Goal: Information Seeking & Learning: Learn about a topic

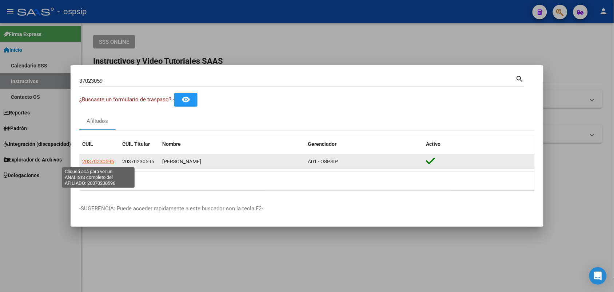
click at [99, 161] on span "20370230596" at bounding box center [98, 161] width 32 height 6
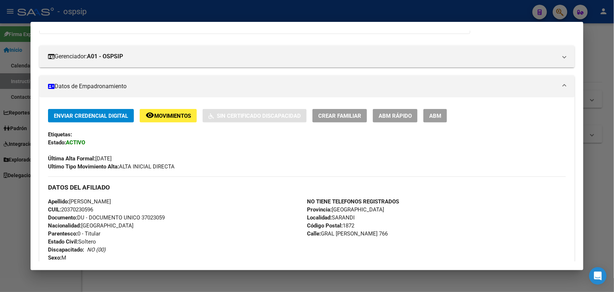
scroll to position [227, 0]
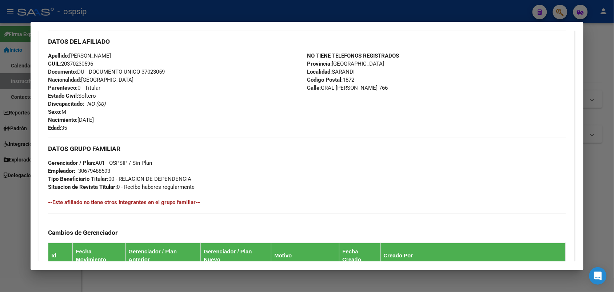
click at [0, 186] on div at bounding box center [307, 146] width 614 height 292
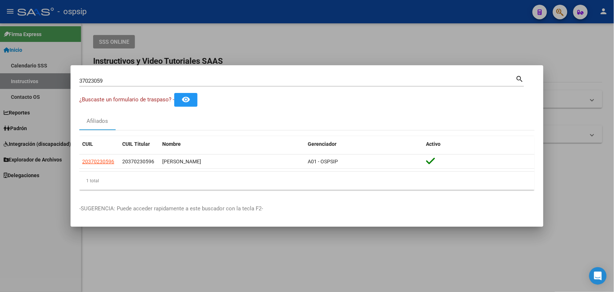
click at [99, 83] on input "37023059" at bounding box center [297, 81] width 437 height 7
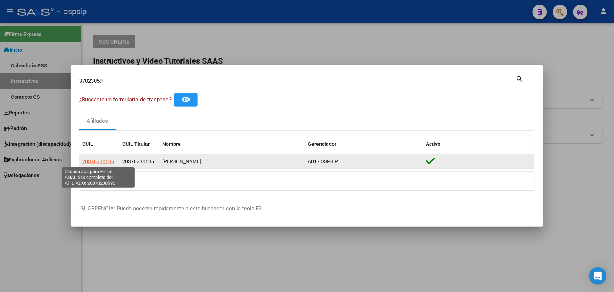
click at [113, 162] on span "20370230596" at bounding box center [98, 161] width 32 height 6
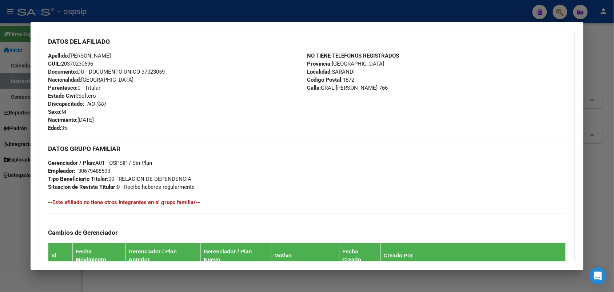
click at [148, 68] on span "Documento: DU - DOCUMENTO UNICO 37023059" at bounding box center [106, 71] width 117 height 7
copy span "37023059"
drag, startPoint x: 8, startPoint y: 106, endPoint x: 8, endPoint y: 112, distance: 6.2
click at [8, 112] on div at bounding box center [307, 146] width 614 height 292
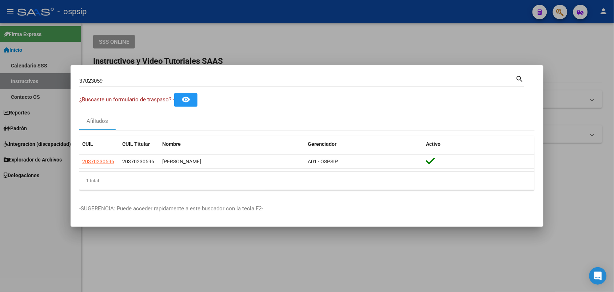
click at [117, 80] on input "37023059" at bounding box center [297, 81] width 437 height 7
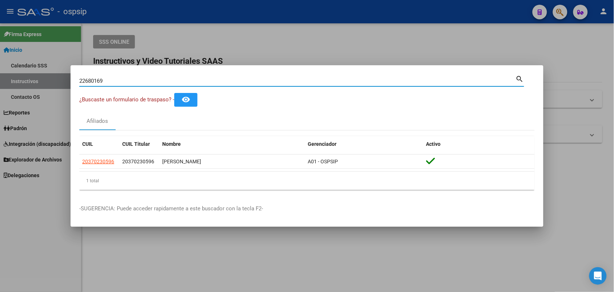
type input "22680169"
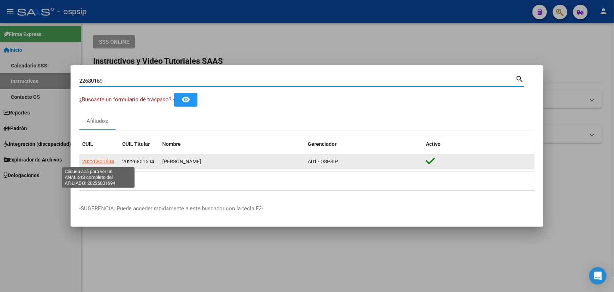
click at [106, 161] on span "20226801694" at bounding box center [98, 161] width 32 height 6
type textarea "20226801694"
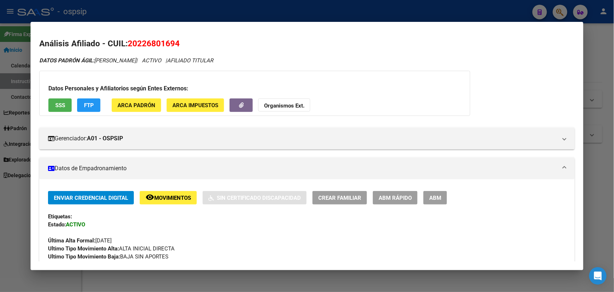
scroll to position [91, 0]
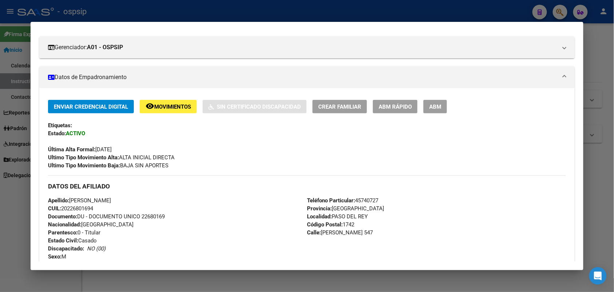
click at [153, 214] on span "Documento: DU - DOCUMENTO UNICO 22680169" at bounding box center [106, 216] width 117 height 7
copy span "22680169"
click at [0, 226] on div at bounding box center [307, 146] width 614 height 292
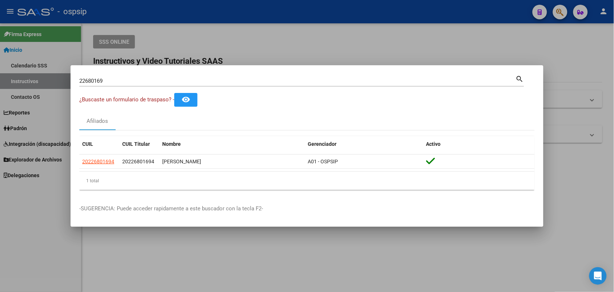
click at [120, 79] on input "22680169" at bounding box center [297, 81] width 437 height 7
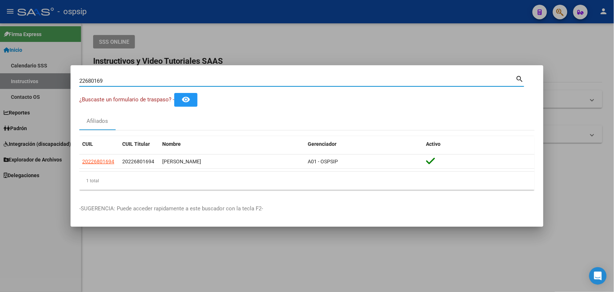
click at [120, 79] on input "22680169" at bounding box center [297, 81] width 437 height 7
paste input "16543607"
type input "16543607"
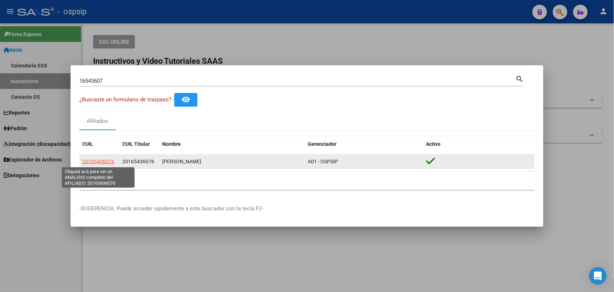
click at [93, 161] on span "20165436076" at bounding box center [98, 161] width 32 height 6
type textarea "20165436076"
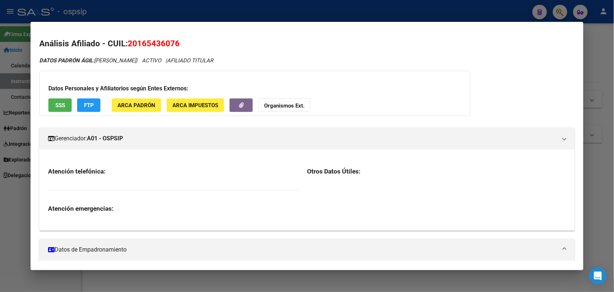
drag, startPoint x: 125, startPoint y: 182, endPoint x: 53, endPoint y: 214, distance: 78.0
click at [53, 260] on div at bounding box center [306, 278] width 535 height 36
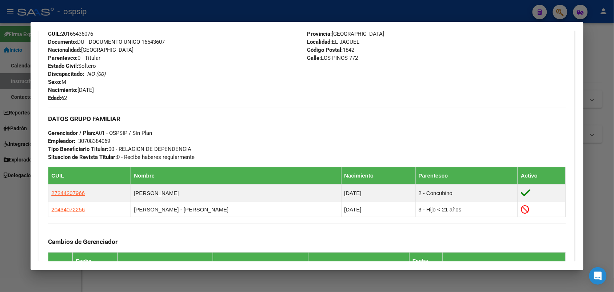
scroll to position [227, 0]
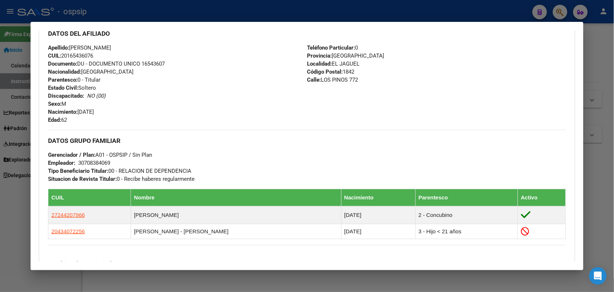
click at [159, 64] on span "Documento: DU - DOCUMENTO UNICO 16543607" at bounding box center [106, 63] width 117 height 7
copy span "16543607"
click at [164, 75] on div "Apellido: [PERSON_NAME]: 20165436076 Documento: DU - DOCUMENTO UNICO 16543607 N…" at bounding box center [177, 84] width 259 height 80
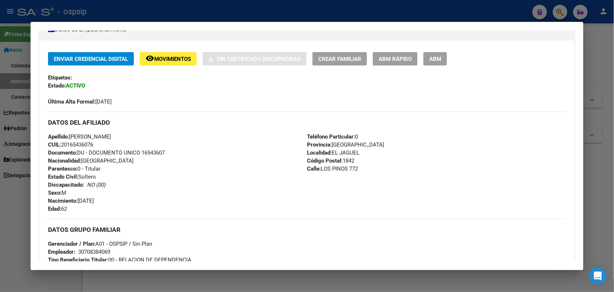
scroll to position [91, 0]
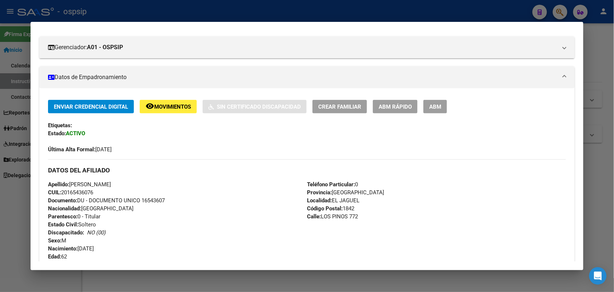
drag, startPoint x: 0, startPoint y: 131, endPoint x: 0, endPoint y: 154, distance: 22.6
click at [0, 154] on div at bounding box center [307, 146] width 614 height 292
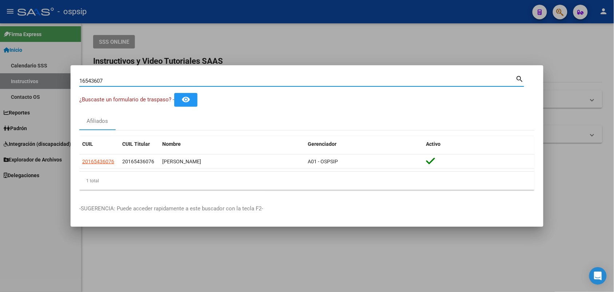
click at [107, 80] on input "16543607" at bounding box center [297, 81] width 437 height 7
paste input "35218155"
type input "3521815535218155"
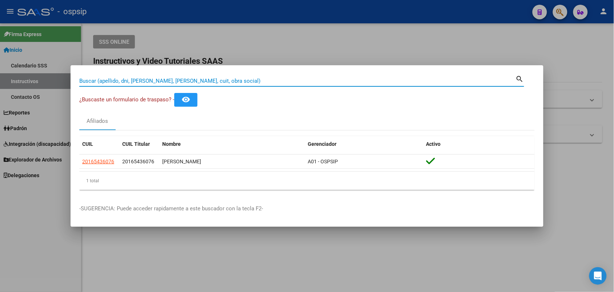
paste input "35218155"
type input "35218155"
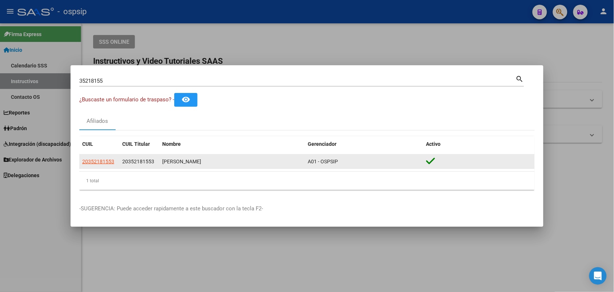
drag, startPoint x: 115, startPoint y: 164, endPoint x: 103, endPoint y: 156, distance: 14.6
click at [103, 156] on datatable-body-cell "20352181553" at bounding box center [99, 161] width 40 height 14
click at [103, 158] on span "20352181553" at bounding box center [98, 161] width 32 height 6
type textarea "20352181553"
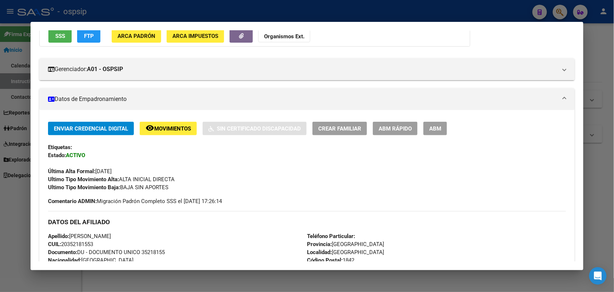
scroll to position [136, 0]
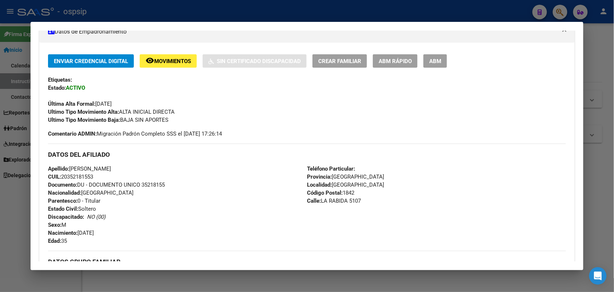
click at [148, 181] on span "Documento: DU - DOCUMENTO UNICO 35218155" at bounding box center [106, 184] width 117 height 7
copy span "35218155"
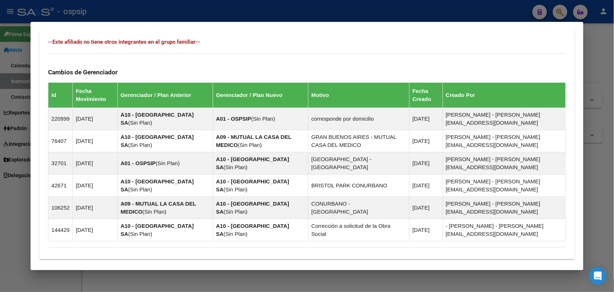
drag, startPoint x: 158, startPoint y: 242, endPoint x: 130, endPoint y: 250, distance: 28.3
click at [130, 250] on div "Enviar Credencial Digital remove_red_eye Movimientos Sin Certificado Discapacid…" at bounding box center [306, 14] width 535 height 489
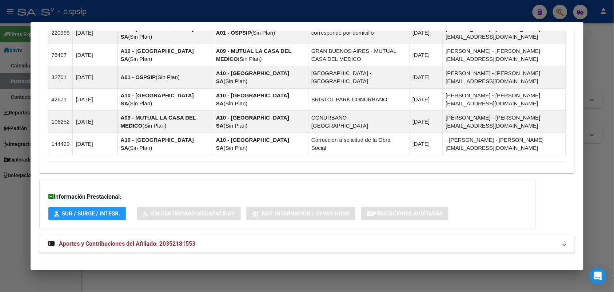
click at [157, 240] on span "Aportes y Contribuciones del Afiliado: 20352181553" at bounding box center [127, 243] width 136 height 7
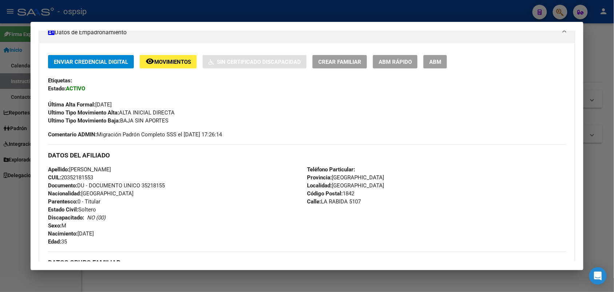
scroll to position [40, 0]
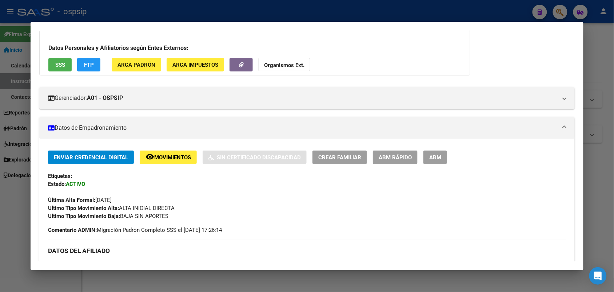
drag, startPoint x: 157, startPoint y: 235, endPoint x: 138, endPoint y: 237, distance: 18.7
drag, startPoint x: 138, startPoint y: 237, endPoint x: 131, endPoint y: 243, distance: 9.6
drag, startPoint x: 131, startPoint y: 243, endPoint x: 87, endPoint y: 234, distance: 45.3
drag, startPoint x: 87, startPoint y: 234, endPoint x: 169, endPoint y: 253, distance: 84.0
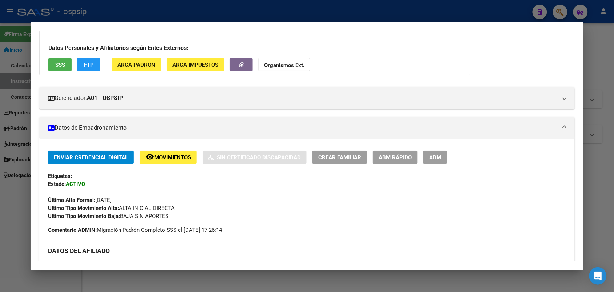
drag, startPoint x: 169, startPoint y: 253, endPoint x: 125, endPoint y: 252, distance: 43.7
click at [125, 252] on h3 "DATOS DEL AFILIADO" at bounding box center [307, 250] width 518 height 8
drag, startPoint x: 125, startPoint y: 252, endPoint x: 376, endPoint y: 239, distance: 251.4
click at [379, 239] on div "DATOS DEL AFILIADO" at bounding box center [307, 249] width 518 height 21
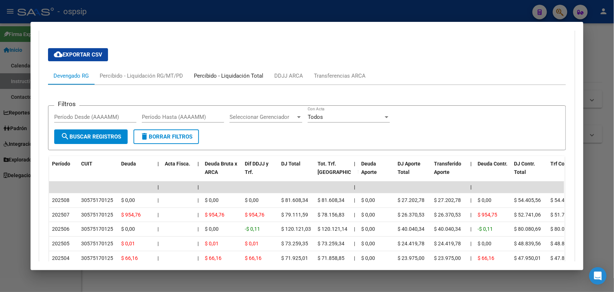
click at [218, 67] on div "Percibido - Liquidación Total" at bounding box center [229, 75] width 80 height 17
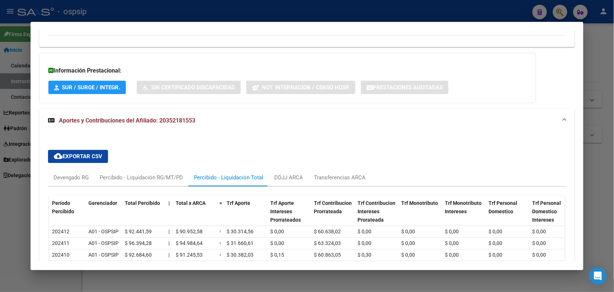
scroll to position [656, 0]
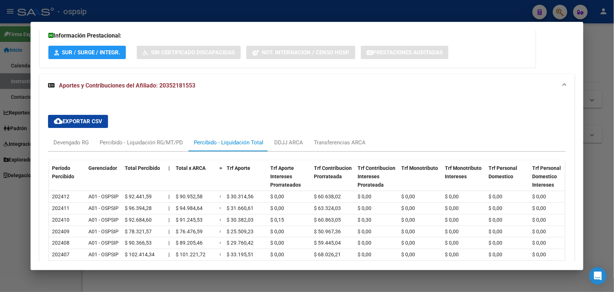
click at [264, 140] on div "Percibido - Liquidación Total" at bounding box center [229, 142] width 80 height 17
drag, startPoint x: 293, startPoint y: 141, endPoint x: 289, endPoint y: 144, distance: 5.4
click at [289, 144] on mat-tab-group "Devengado RG Percibido - Liquidación RG/MT/PD Percibido - Liquidación Total DDJ…" at bounding box center [307, 233] width 518 height 199
click at [282, 138] on div "DDJJ ARCA" at bounding box center [288, 142] width 29 height 8
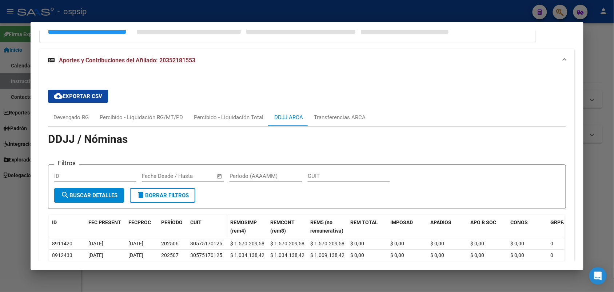
scroll to position [693, 0]
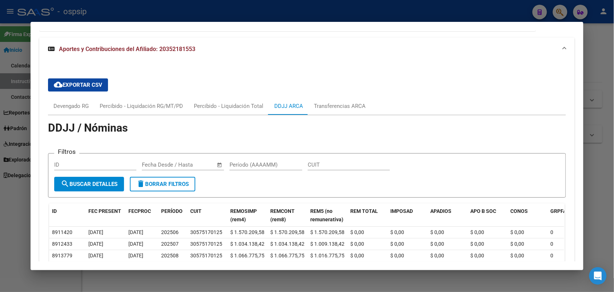
drag, startPoint x: 183, startPoint y: 230, endPoint x: 0, endPoint y: 230, distance: 182.7
click at [0, 231] on div at bounding box center [307, 146] width 614 height 292
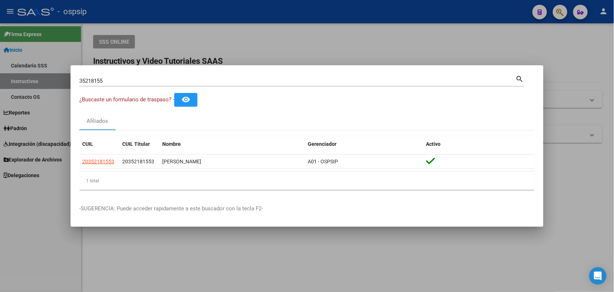
click at [96, 78] on input "35218155" at bounding box center [297, 81] width 437 height 7
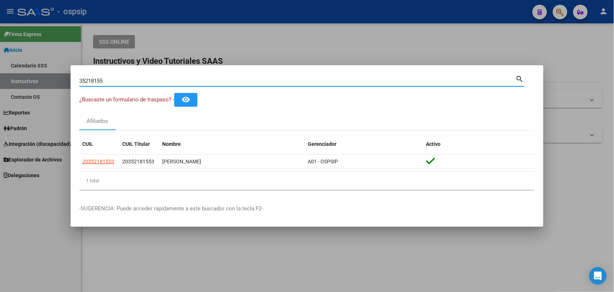
click at [96, 78] on input "35218155" at bounding box center [297, 81] width 437 height 7
paste input "9609081"
type input "39609081"
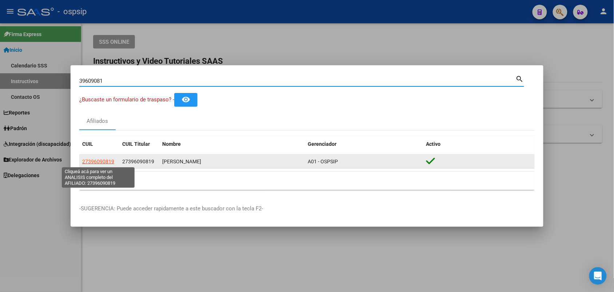
click at [103, 162] on span "27396090819" at bounding box center [98, 161] width 32 height 6
type textarea "27396090819"
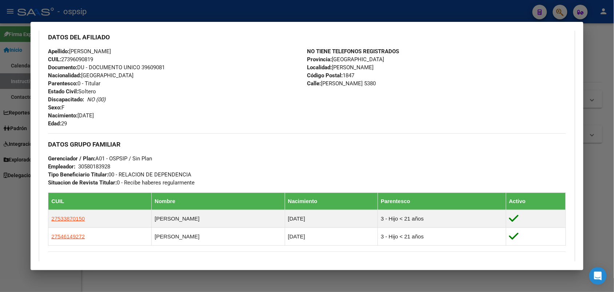
scroll to position [323, 0]
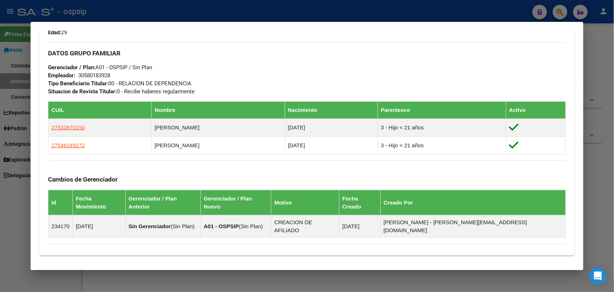
drag, startPoint x: 190, startPoint y: 168, endPoint x: 139, endPoint y: 172, distance: 50.7
click at [139, 172] on div "Cambios de Gerenciador Id Fecha Movimiento Gerenciador / Plan Anterior Gerencia…" at bounding box center [307, 198] width 518 height 77
click at [0, 146] on div at bounding box center [307, 146] width 614 height 292
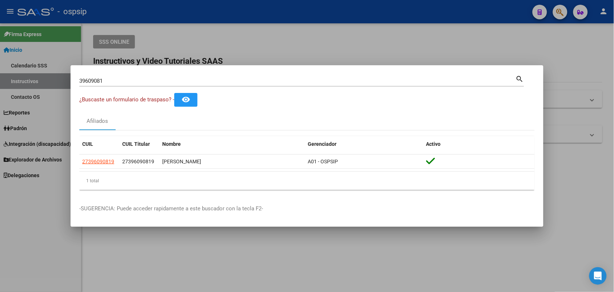
click at [103, 82] on input "39609081" at bounding box center [297, 81] width 437 height 7
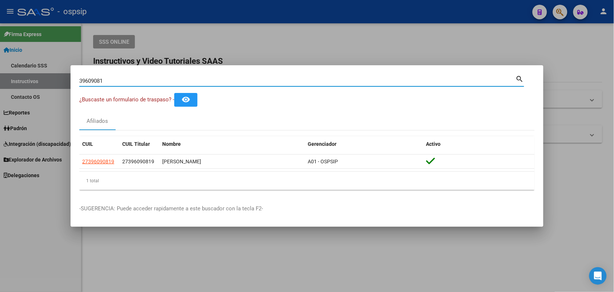
click at [103, 82] on input "39609081" at bounding box center [297, 81] width 437 height 7
paste input "20781152"
type input "20781152"
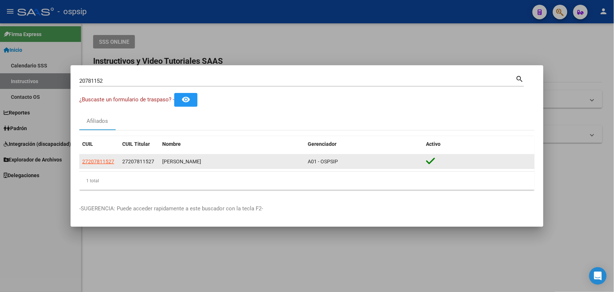
click at [103, 157] on app-link-go-to "27207811527" at bounding box center [98, 161] width 32 height 8
click at [103, 158] on span "27207811527" at bounding box center [98, 161] width 32 height 6
type textarea "27207811527"
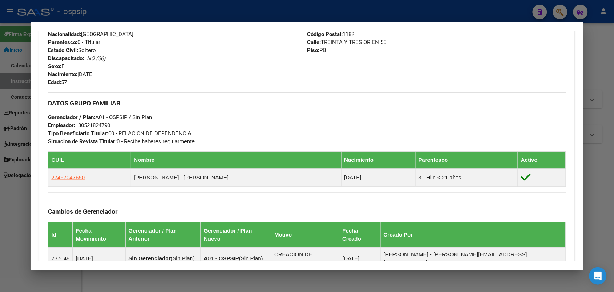
scroll to position [227, 0]
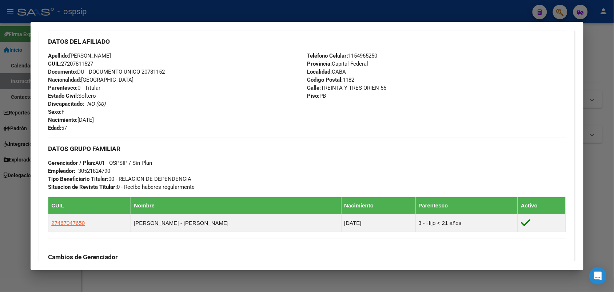
click at [143, 71] on span "Documento: DU - DOCUMENTO UNICO 20781152" at bounding box center [106, 71] width 117 height 7
copy span "20781152"
click at [168, 84] on div "Apellido: [PERSON_NAME]: 27207811527 Documento: DU - DOCUMENTO UNICO 20781152 N…" at bounding box center [177, 92] width 259 height 80
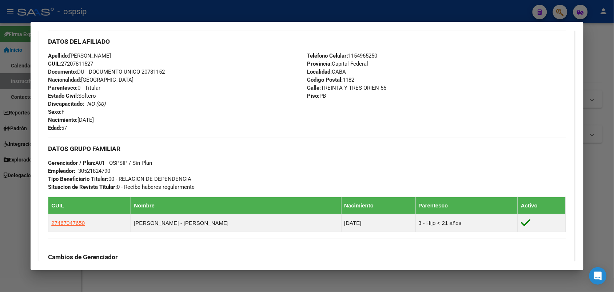
click at [168, 84] on div "Apellido: [PERSON_NAME]: 27207811527 Documento: DU - DOCUMENTO UNICO 20781152 N…" at bounding box center [177, 92] width 259 height 80
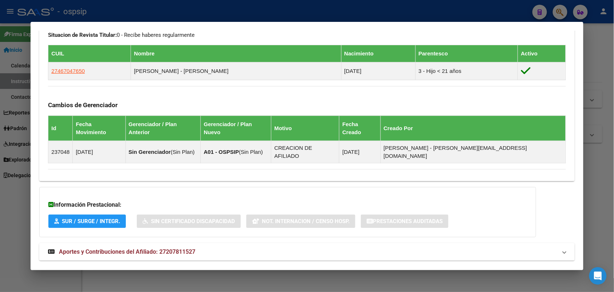
click at [198, 247] on mat-panel-title "Aportes y Contribuciones del Afiliado: 27207811527" at bounding box center [302, 251] width 509 height 9
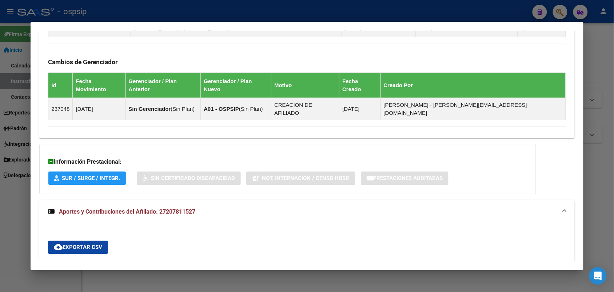
scroll to position [636, 0]
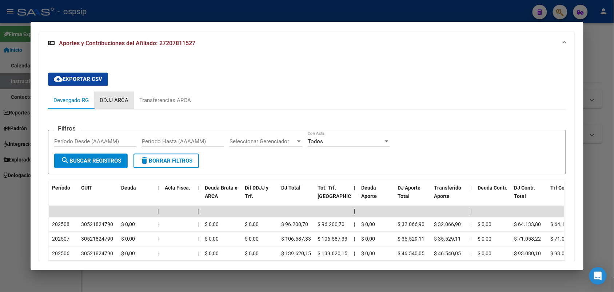
click at [107, 96] on div "DDJJ ARCA" at bounding box center [114, 100] width 29 height 8
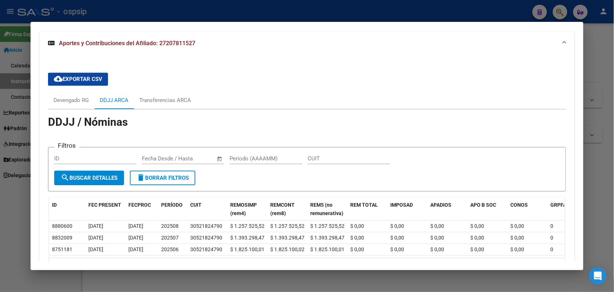
scroll to position [631, 0]
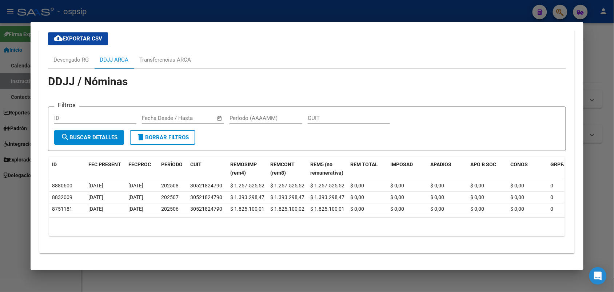
drag, startPoint x: 275, startPoint y: 86, endPoint x: 243, endPoint y: 94, distance: 32.8
click at [245, 86] on app-list-header "DDJJ / Nóminas Filtros ID Fecha inicio – Fecha fin Fecha Desde / Hasta Período …" at bounding box center [307, 115] width 518 height 74
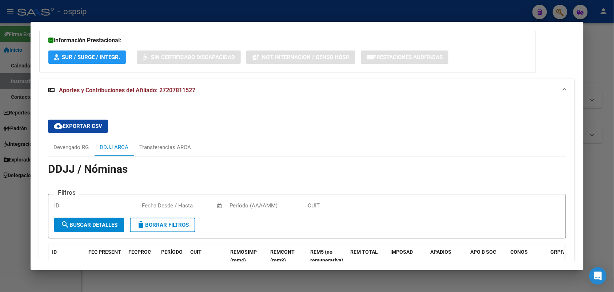
scroll to position [540, 0]
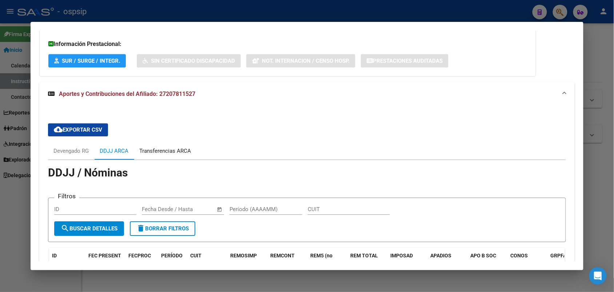
click at [193, 142] on div "Transferencias ARCA" at bounding box center [165, 150] width 63 height 17
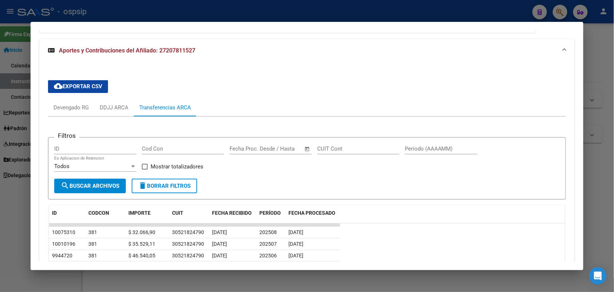
scroll to position [623, 0]
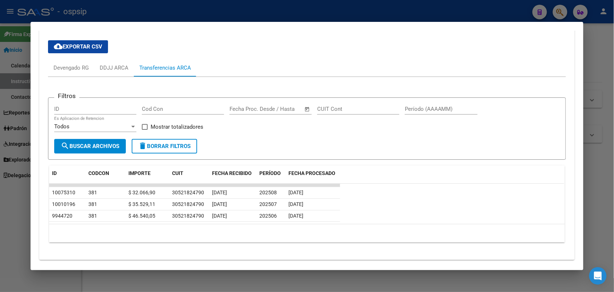
click at [0, 147] on div at bounding box center [307, 146] width 614 height 292
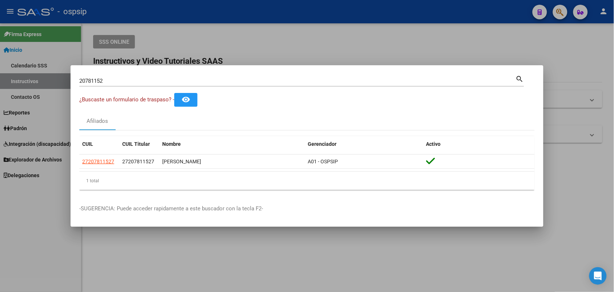
click at [104, 84] on div "20781152 Buscar (apellido, dni, [PERSON_NAME], [PERSON_NAME], cuit, obra social)" at bounding box center [297, 80] width 437 height 11
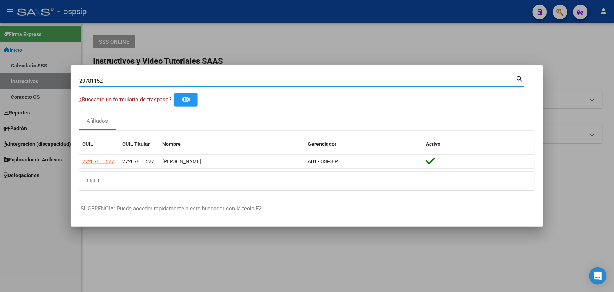
click at [108, 82] on input "20781152" at bounding box center [297, 81] width 437 height 7
type input "57378814"
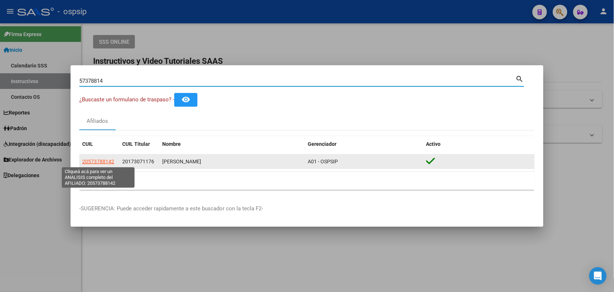
click at [106, 160] on span "20573788142" at bounding box center [98, 161] width 32 height 6
type textarea "20573788142"
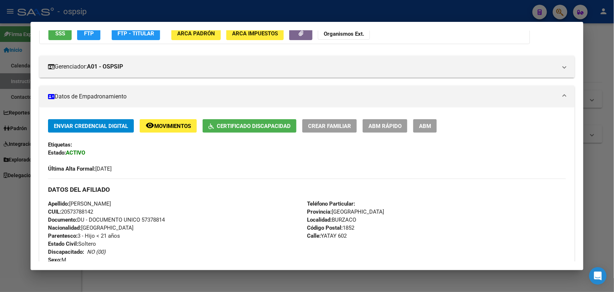
scroll to position [115, 0]
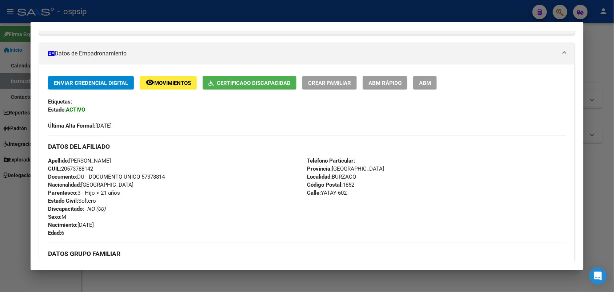
click at [141, 175] on span "Documento: DU - DOCUMENTO UNICO 57378814" at bounding box center [106, 176] width 117 height 7
copy span "57378814"
click at [0, 164] on div at bounding box center [307, 146] width 614 height 292
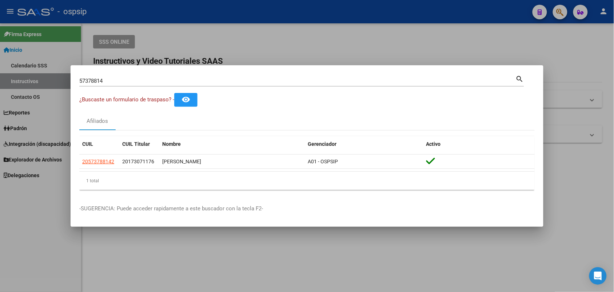
click at [167, 80] on input "57378814" at bounding box center [297, 81] width 437 height 7
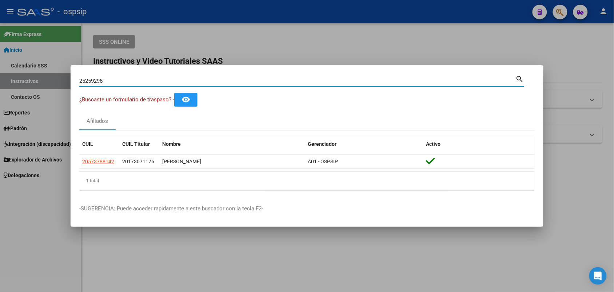
type input "25259296"
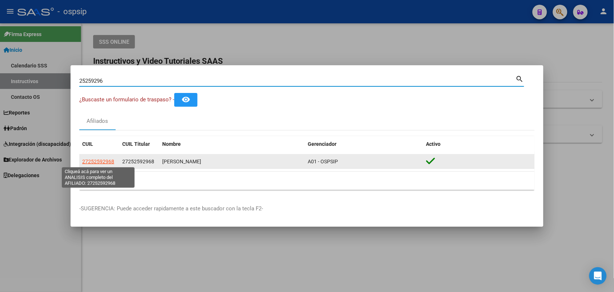
click at [98, 158] on span "27252592968" at bounding box center [98, 161] width 32 height 6
type textarea "27252592968"
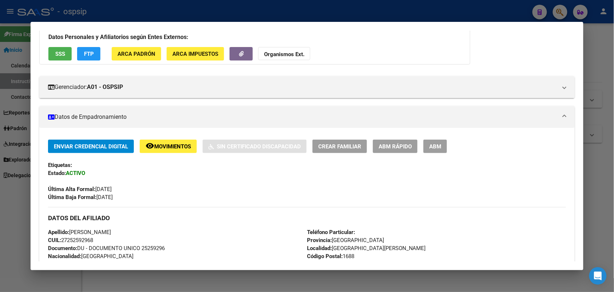
scroll to position [91, 0]
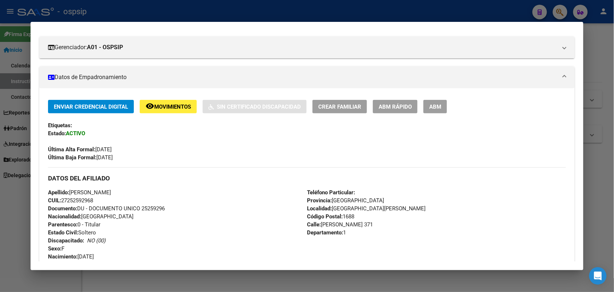
click at [149, 214] on div "Apellido: [PERSON_NAME]: 27252592968 Documento: DU - DOCUMENTO UNICO 25259296 N…" at bounding box center [177, 228] width 259 height 80
click at [146, 221] on div "Apellido: [PERSON_NAME]: 27252592968 Documento: DU - DOCUMENTO UNICO 25259296 N…" at bounding box center [177, 228] width 259 height 80
click at [146, 208] on span "Documento: DU - DOCUMENTO UNICO 25259296" at bounding box center [106, 208] width 117 height 7
click at [148, 209] on span "Documento: DU - DOCUMENTO UNICO 25259296" at bounding box center [106, 208] width 117 height 7
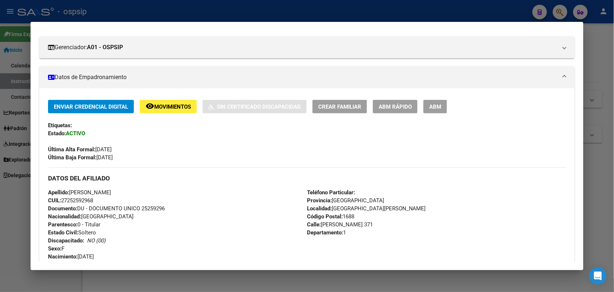
copy span "25259296"
click at [164, 215] on div "Apellido: [PERSON_NAME]: 27252592968 Documento: DU - DOCUMENTO UNICO 25259296 N…" at bounding box center [177, 228] width 259 height 80
click at [148, 209] on span "Documento: DU - DOCUMENTO UNICO 25259296" at bounding box center [106, 208] width 117 height 7
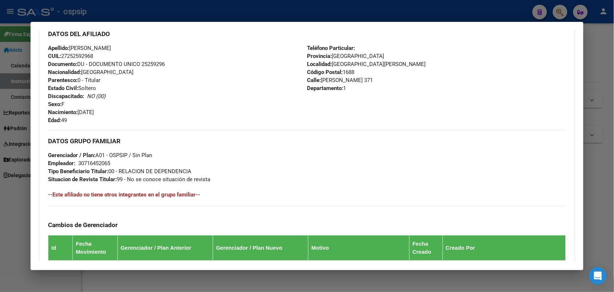
scroll to position [409, 0]
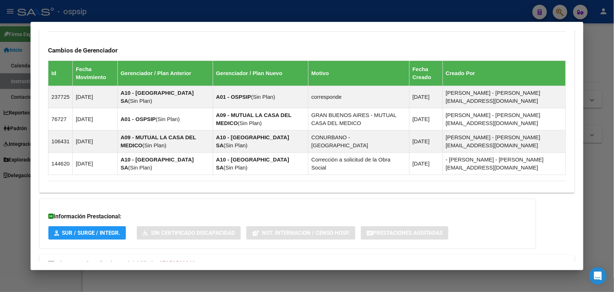
click at [122, 259] on span "Aportes y Contribuciones del Afiliado: 27252592968" at bounding box center [127, 262] width 136 height 7
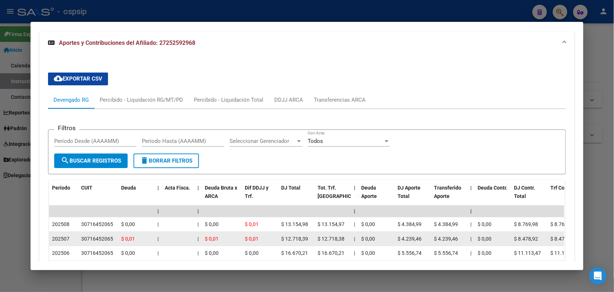
scroll to position [637, 0]
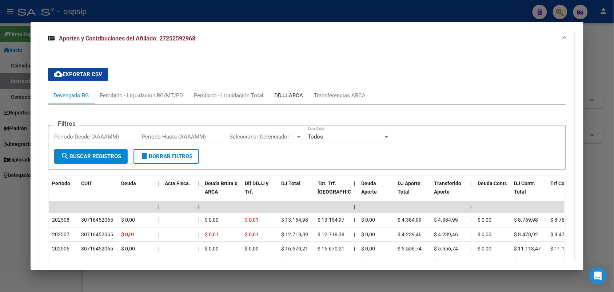
click at [286, 91] on div "DDJJ ARCA" at bounding box center [288, 95] width 29 height 8
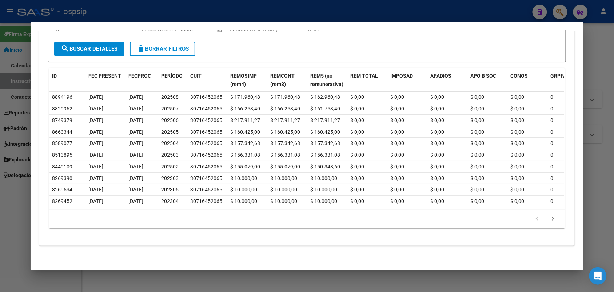
scroll to position [762, 0]
drag, startPoint x: 91, startPoint y: 243, endPoint x: 60, endPoint y: 239, distance: 31.5
click at [60, 240] on div "cloud_download Exportar CSV Devengado RG Percibido - Liquidación RG/MT/PD Perci…" at bounding box center [306, 84] width 535 height 319
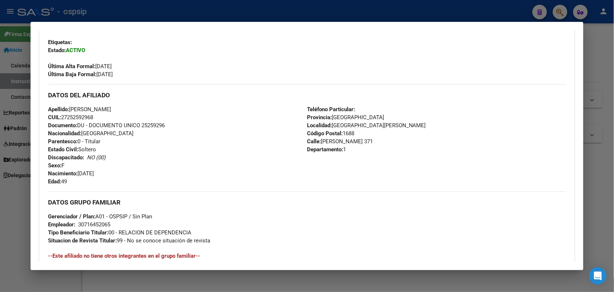
scroll to position [170, 0]
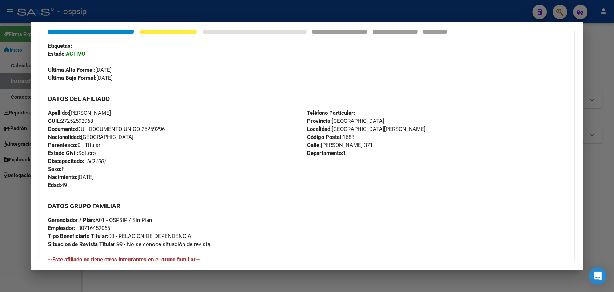
click at [153, 126] on span "Documento: DU - DOCUMENTO UNICO 25259296" at bounding box center [106, 129] width 117 height 7
drag, startPoint x: 0, startPoint y: 246, endPoint x: 183, endPoint y: 111, distance: 226.7
click at [0, 245] on div at bounding box center [307, 146] width 614 height 292
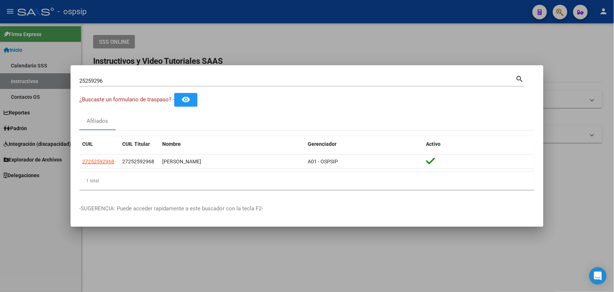
click at [212, 80] on input "25259296" at bounding box center [297, 81] width 437 height 7
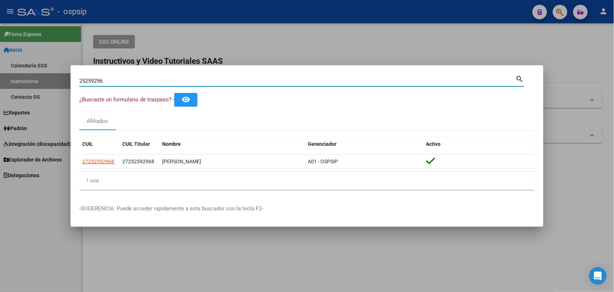
click at [212, 80] on input "25259296" at bounding box center [297, 81] width 437 height 7
type input "92931408"
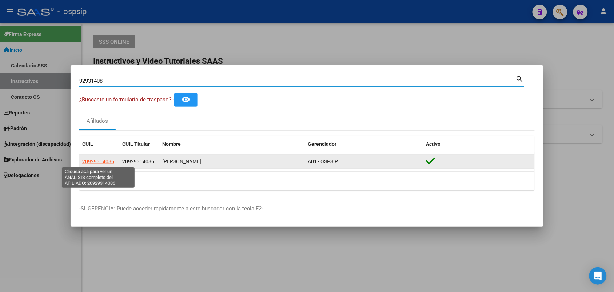
click at [107, 163] on span "20929314086" at bounding box center [98, 161] width 32 height 6
type textarea "20929314086"
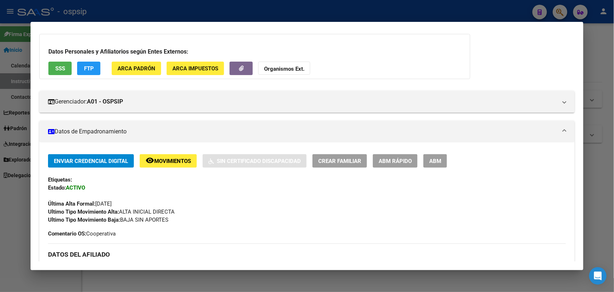
scroll to position [91, 0]
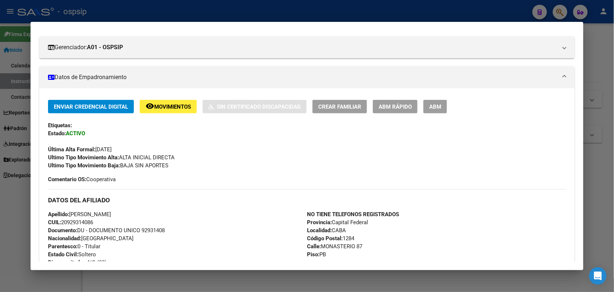
click at [154, 232] on span "Documento: DU - DOCUMENTO UNICO 92931408" at bounding box center [106, 230] width 117 height 7
click at [177, 170] on div "Enviar Credencial Digital remove_red_eye Movimientos Sin Certificado Discapacid…" at bounding box center [307, 141] width 518 height 83
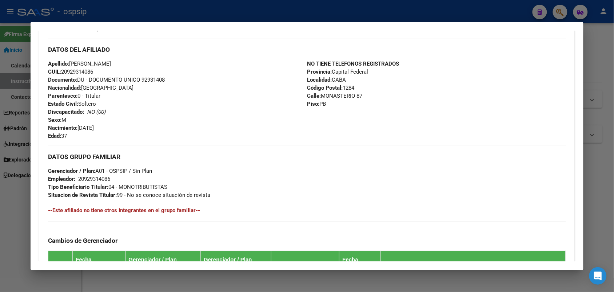
scroll to position [227, 0]
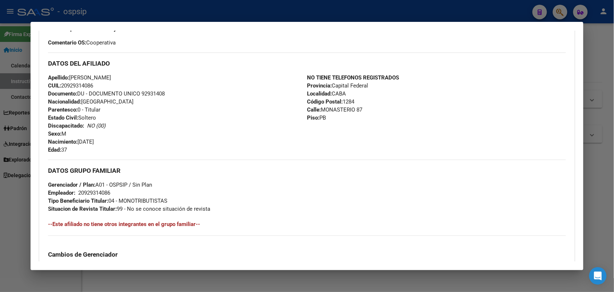
drag, startPoint x: 341, startPoint y: 204, endPoint x: 297, endPoint y: 197, distance: 44.2
click at [297, 197] on div "DATOS GRUPO FAMILIAR Gerenciador / Plan: A01 - OSPSIP / Sin Plan Empleador: 209…" at bounding box center [307, 185] width 518 height 53
drag, startPoint x: 377, startPoint y: 190, endPoint x: 362, endPoint y: 187, distance: 15.2
click at [362, 187] on div "DATOS GRUPO FAMILIAR Gerenciador / Plan: A01 - OSPSIP / Sin Plan Empleador: 209…" at bounding box center [307, 185] width 518 height 53
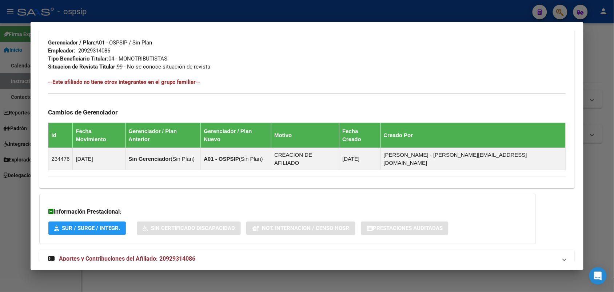
scroll to position [376, 0]
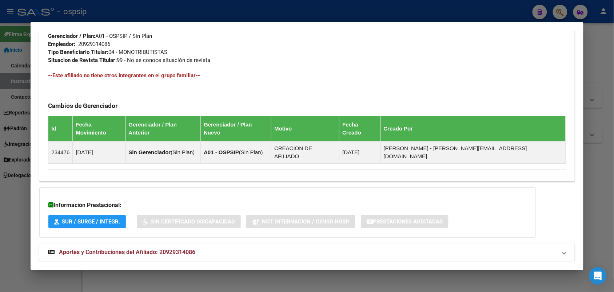
click at [140, 243] on mat-expansion-panel-header "Aportes y Contribuciones del Afiliado: 20929314086" at bounding box center [306, 251] width 535 height 17
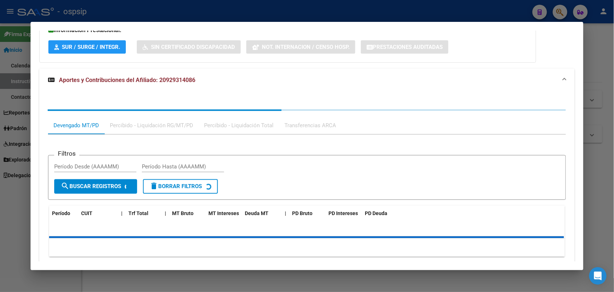
scroll to position [558, 0]
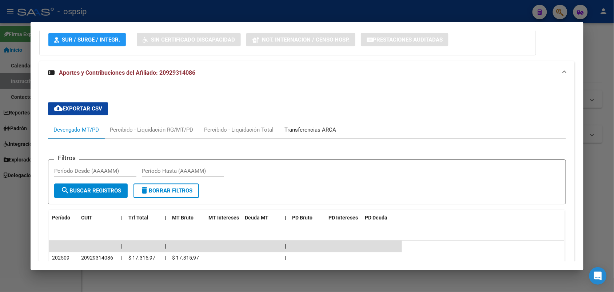
click at [292, 126] on div "Transferencias ARCA" at bounding box center [311, 130] width 52 height 8
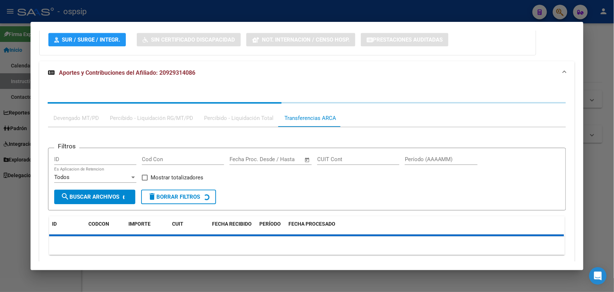
scroll to position [569, 0]
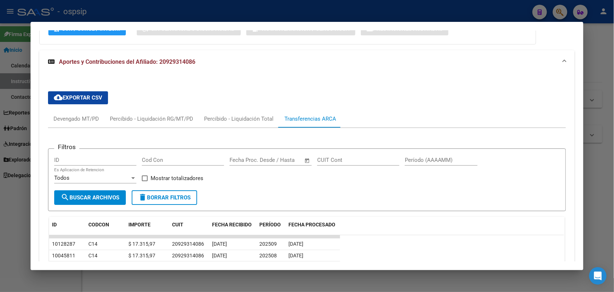
drag, startPoint x: 393, startPoint y: 193, endPoint x: 367, endPoint y: 228, distance: 43.7
click at [369, 238] on datatable-row-wrapper "10128287 C14 $ 17.315,97 20929314086 [DATE] 202509 [DATE]" at bounding box center [306, 244] width 515 height 12
click at [0, 219] on div at bounding box center [307, 146] width 614 height 292
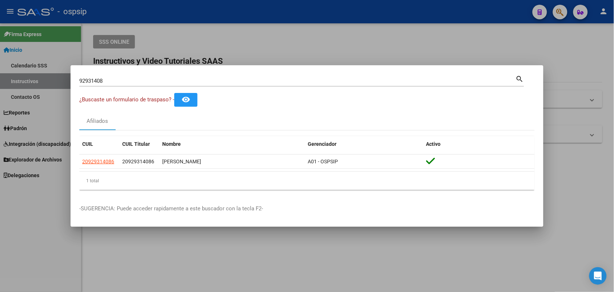
click at [148, 78] on input "92931408" at bounding box center [297, 81] width 437 height 7
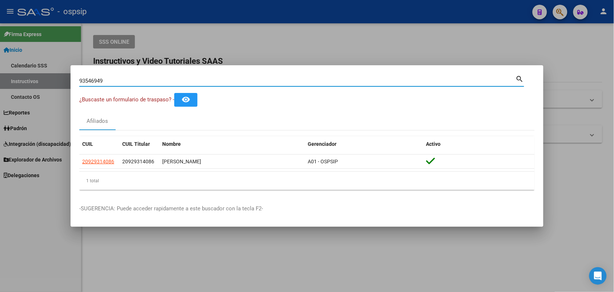
type input "93546949"
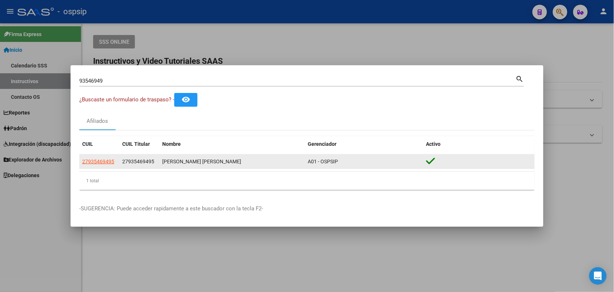
click at [110, 157] on app-link-go-to "27935469495" at bounding box center [98, 161] width 32 height 8
click at [109, 159] on span "27935469495" at bounding box center [98, 161] width 32 height 6
type textarea "27935469495"
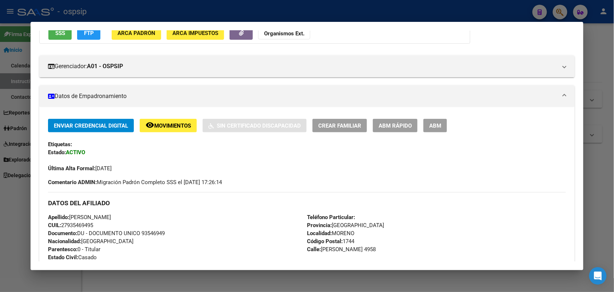
scroll to position [227, 0]
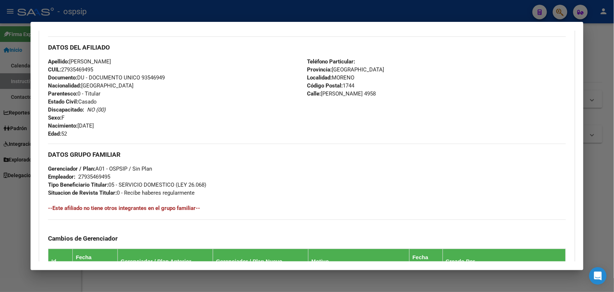
click at [142, 78] on span "Documento: DU - DOCUMENTO UNICO 93546949" at bounding box center [106, 77] width 117 height 7
click at [180, 90] on div "Apellido: [PERSON_NAME] CUIL: 27935469495 Documento: DU - DOCUMENTO UNICO 93546…" at bounding box center [177, 98] width 259 height 80
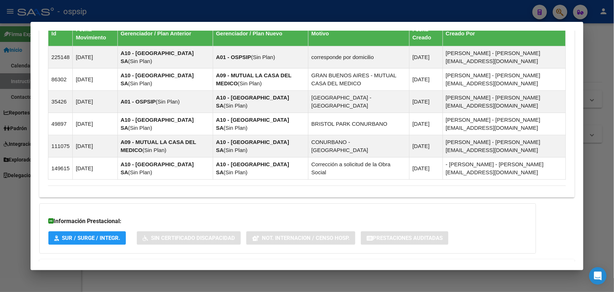
click at [148, 206] on div "Información Prestacional: SUR / SURGE / INTEGR. Sin Certificado Discapacidad No…" at bounding box center [287, 228] width 497 height 50
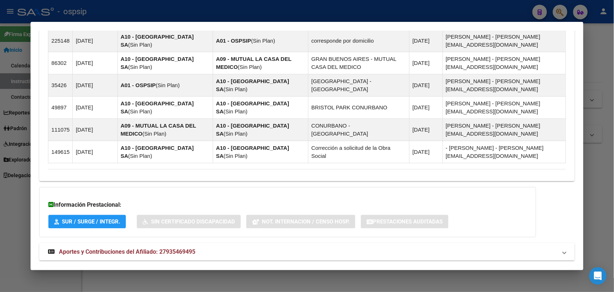
scroll to position [479, 0]
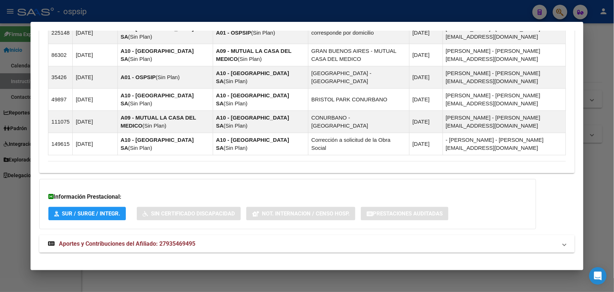
click at [118, 240] on strong "Aportes y Contribuciones del Afiliado: 27935469495" at bounding box center [121, 243] width 147 height 9
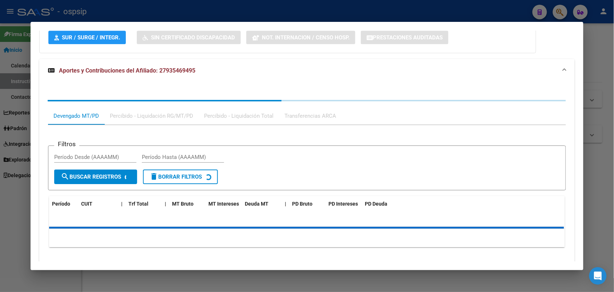
scroll to position [661, 0]
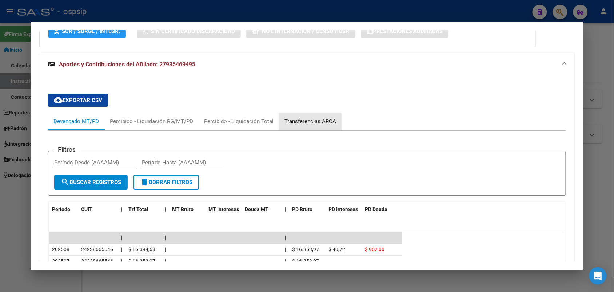
click at [284, 118] on div "Transferencias ARCA" at bounding box center [310, 120] width 63 height 17
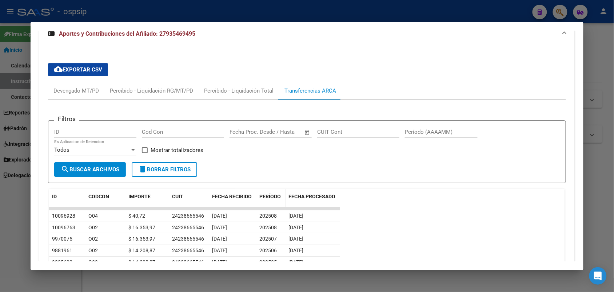
scroll to position [707, 0]
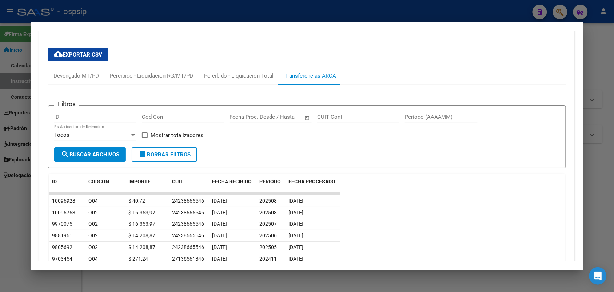
drag, startPoint x: 342, startPoint y: 210, endPoint x: 268, endPoint y: 131, distance: 108.1
click at [262, 134] on div "Filtros ID Cod Con Fecha inicio – Fecha fin Fecha Proc. Desde / Hasta CUIT Cont…" at bounding box center [307, 129] width 506 height 36
click at [39, 130] on div "cloud_download Exportar CSV Devengado MT/PD Percibido - Liquidación RG/MT/PD Pe…" at bounding box center [306, 192] width 535 height 301
click at [0, 138] on div at bounding box center [307, 146] width 614 height 292
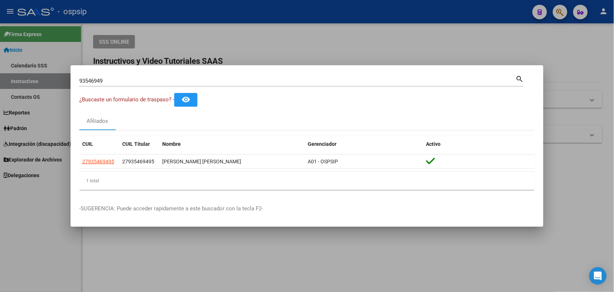
click at [126, 85] on div "93546949 Buscar (apellido, dni, [PERSON_NAME], [PERSON_NAME], cuit, obra social)" at bounding box center [297, 80] width 437 height 11
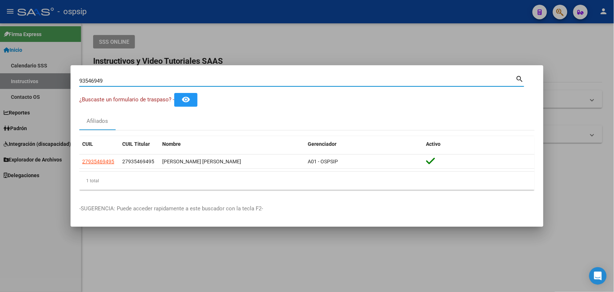
click at [121, 84] on div "93546949 Buscar (apellido, dni, [PERSON_NAME], [PERSON_NAME], cuit, obra social)" at bounding box center [297, 80] width 437 height 11
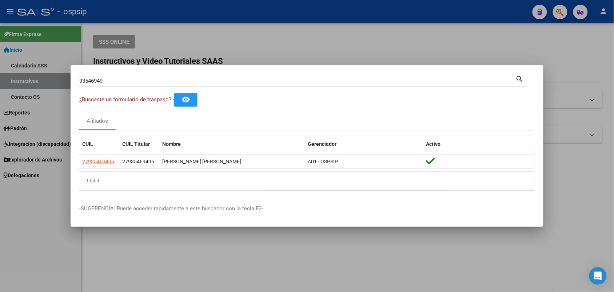
drag, startPoint x: 121, startPoint y: 84, endPoint x: 110, endPoint y: 75, distance: 14.5
click at [117, 82] on div "93546949 Buscar (apellido, dni, [PERSON_NAME], [PERSON_NAME], cuit, obra social)" at bounding box center [297, 80] width 437 height 11
click at [110, 75] on div "93546949 Buscar (apellido, dni, [PERSON_NAME], [PERSON_NAME], cuit, obra social)" at bounding box center [297, 80] width 437 height 11
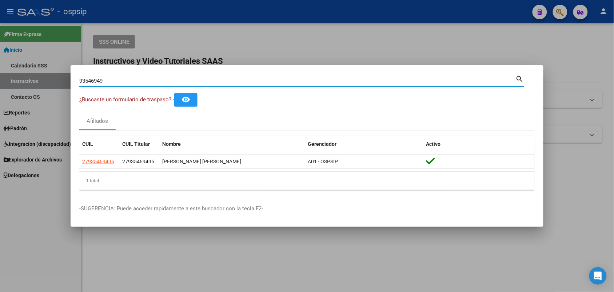
click at [107, 79] on input "93546949" at bounding box center [297, 81] width 437 height 7
paste input "2408062"
type input "24080629"
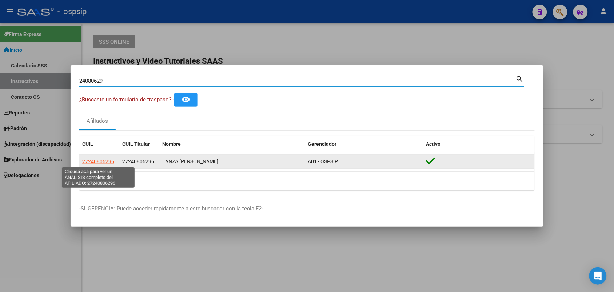
click at [104, 162] on span "27240806296" at bounding box center [98, 161] width 32 height 6
type textarea "27240806296"
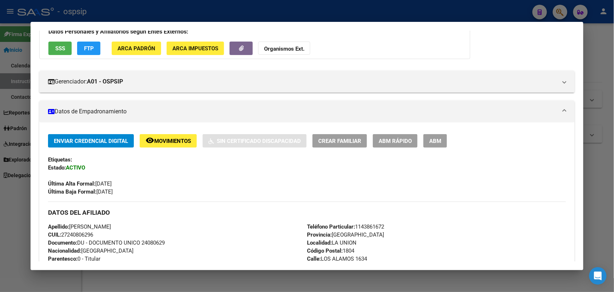
scroll to position [136, 0]
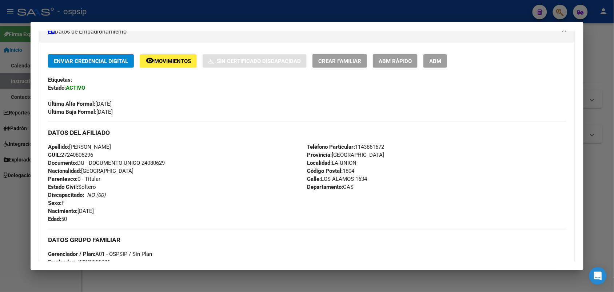
click at [148, 162] on span "Documento: DU - DOCUMENTO UNICO 24080629" at bounding box center [106, 162] width 117 height 7
click at [159, 170] on div "Apellido: [PERSON_NAME]: 27240806296 Documento: DU - DOCUMENTO UNICO 24080629 N…" at bounding box center [177, 183] width 259 height 80
drag, startPoint x: 162, startPoint y: 224, endPoint x: 146, endPoint y: 220, distance: 16.9
click at [146, 220] on div "Apellido: [PERSON_NAME]: 27240806296 Documento: DU - DOCUMENTO UNICO 24080629 N…" at bounding box center [177, 183] width 259 height 80
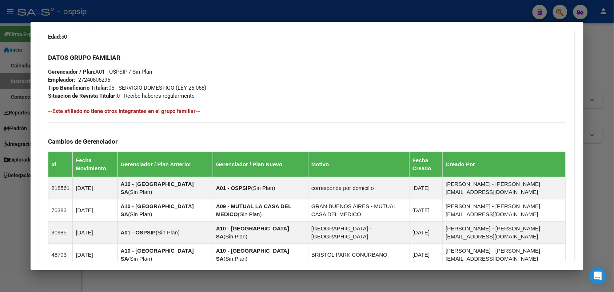
scroll to position [473, 0]
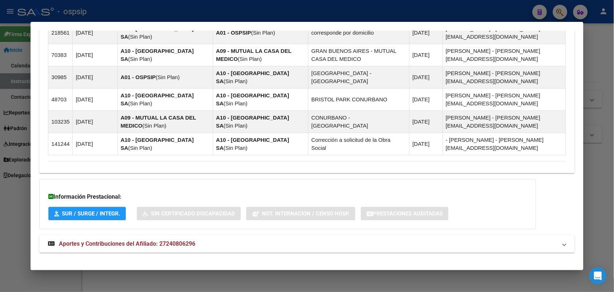
click at [148, 240] on span "Aportes y Contribuciones del Afiliado: 27240806296" at bounding box center [127, 243] width 136 height 7
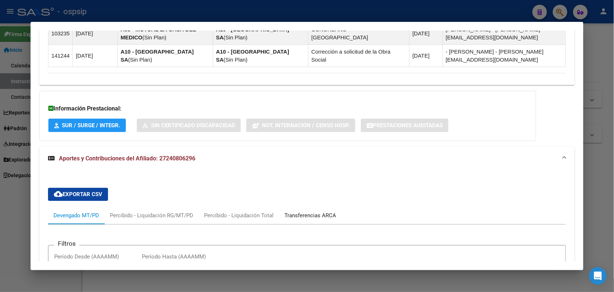
click at [321, 211] on div "Transferencias ARCA" at bounding box center [311, 215] width 52 height 8
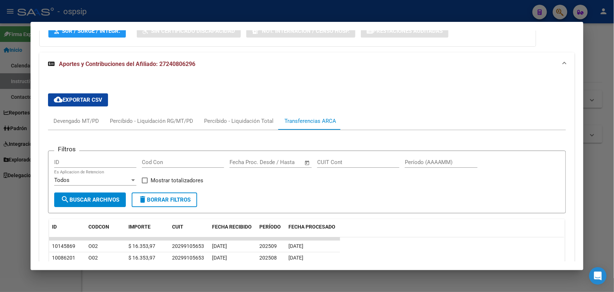
scroll to position [698, 0]
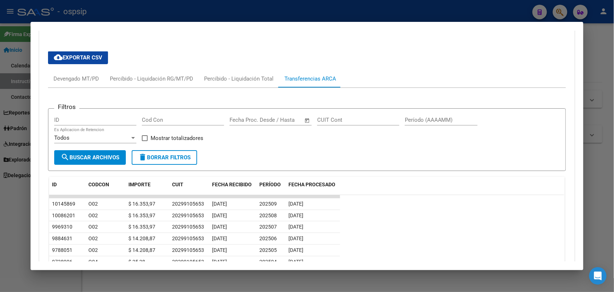
drag, startPoint x: 292, startPoint y: 157, endPoint x: 235, endPoint y: 148, distance: 56.7
click at [235, 148] on form "Filtros ID Cod Con Fecha inicio – Fecha fin Fecha Proc. Desde / Hasta CUIT Cont…" at bounding box center [307, 139] width 518 height 63
click at [0, 98] on div at bounding box center [307, 146] width 614 height 292
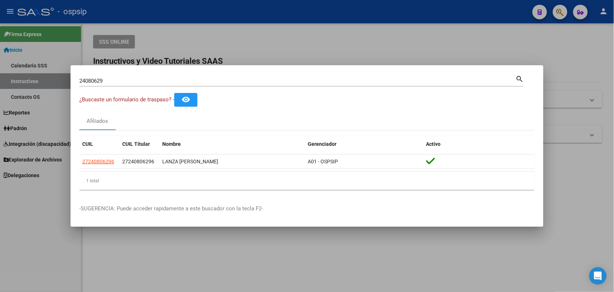
click at [118, 84] on div "24080629 Buscar (apellido, dni, [PERSON_NAME], [PERSON_NAME], cuit, obra social)" at bounding box center [297, 80] width 437 height 11
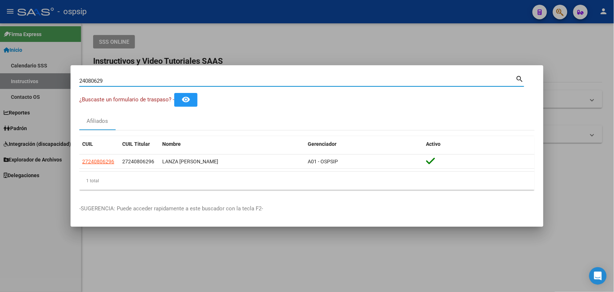
click at [118, 82] on input "24080629" at bounding box center [297, 81] width 437 height 7
type input "27927357"
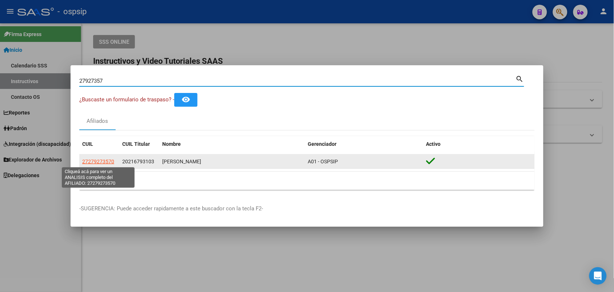
click at [107, 161] on span "27279273570" at bounding box center [98, 161] width 32 height 6
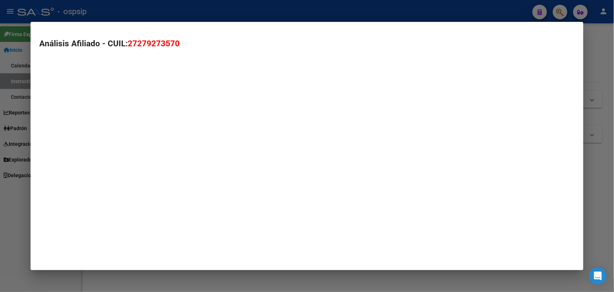
type textarea "27279273570"
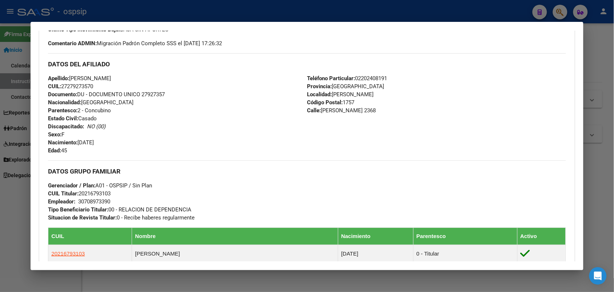
scroll to position [227, 0]
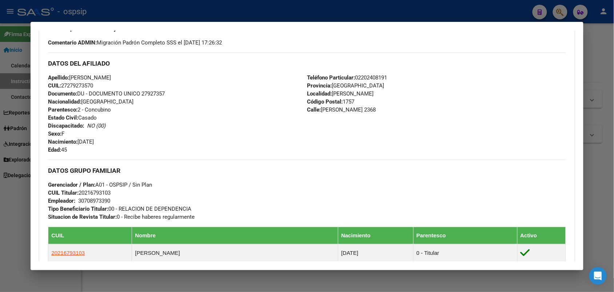
click at [146, 90] on span "Documento: DU - DOCUMENTO UNICO 27927357" at bounding box center [106, 93] width 117 height 7
click at [164, 108] on div "Apellido: [PERSON_NAME] CUIL: 27279273570 Documento: DU - DOCUMENTO UNICO 27927…" at bounding box center [177, 114] width 259 height 80
drag, startPoint x: 206, startPoint y: 149, endPoint x: 147, endPoint y: 139, distance: 59.8
drag, startPoint x: 147, startPoint y: 139, endPoint x: 112, endPoint y: 144, distance: 34.9
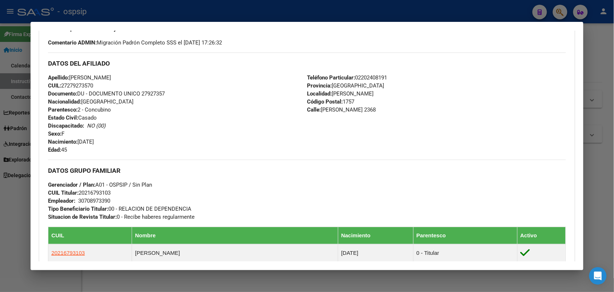
click at [112, 144] on div "Apellido: [PERSON_NAME] CUIL: 27279273570 Documento: DU - DOCUMENTO UNICO 27927…" at bounding box center [177, 114] width 259 height 80
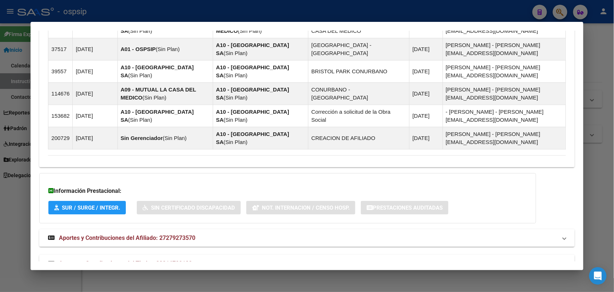
scroll to position [587, 0]
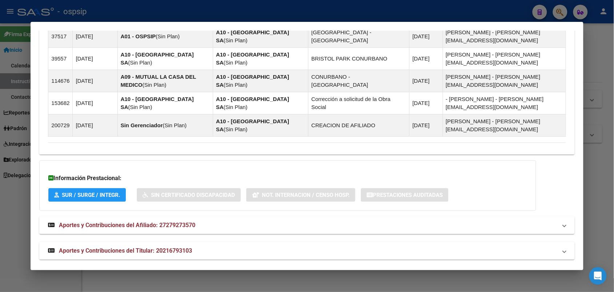
click at [98, 250] on mat-expansion-panel-header "Aportes y Contribuciones del Titular: 20216793103" at bounding box center [306, 250] width 535 height 17
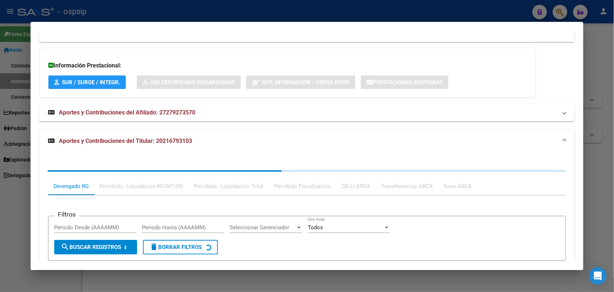
scroll to position [766, 0]
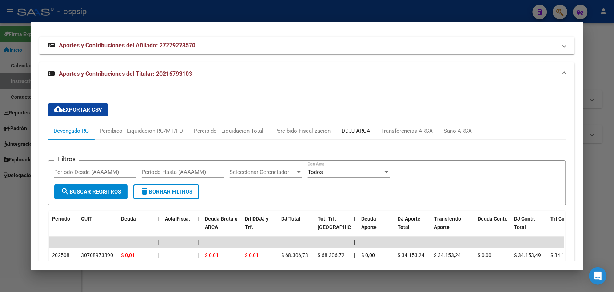
click at [338, 122] on div "DDJJ ARCA" at bounding box center [356, 130] width 40 height 17
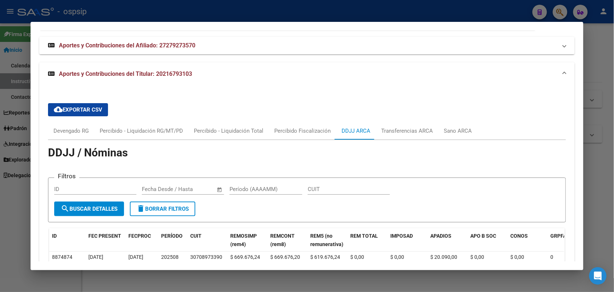
drag, startPoint x: 377, startPoint y: 96, endPoint x: 248, endPoint y: 84, distance: 129.4
drag, startPoint x: 248, startPoint y: 84, endPoint x: 126, endPoint y: 101, distance: 123.1
drag, startPoint x: 126, startPoint y: 101, endPoint x: 27, endPoint y: 90, distance: 100.0
drag, startPoint x: 27, startPoint y: 90, endPoint x: 279, endPoint y: 84, distance: 252.3
click at [279, 86] on div "cloud_download Exportar CSV Devengado RG Percibido - Liquidación RG/MT/PD Perci…" at bounding box center [306, 245] width 535 height 319
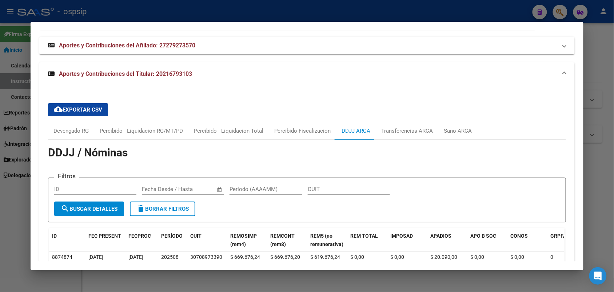
drag, startPoint x: 279, startPoint y: 84, endPoint x: 256, endPoint y: 85, distance: 22.9
click at [256, 86] on div "cloud_download Exportar CSV Devengado RG Percibido - Liquidación RG/MT/PD Perci…" at bounding box center [306, 245] width 535 height 319
drag, startPoint x: 256, startPoint y: 85, endPoint x: 241, endPoint y: 104, distance: 24.5
click at [241, 104] on div "cloud_download Exportar CSV Devengado RG Percibido - Liquidación RG/MT/PD Perci…" at bounding box center [307, 245] width 518 height 296
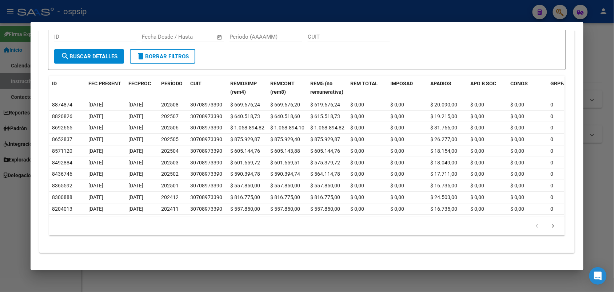
click at [0, 140] on div at bounding box center [307, 146] width 614 height 292
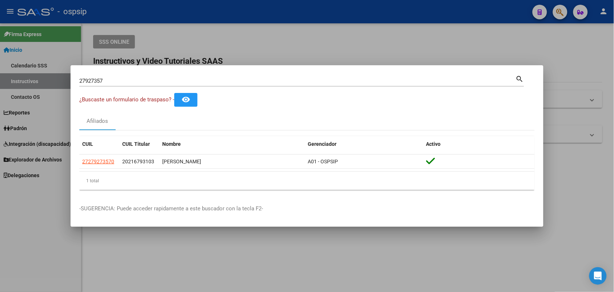
click at [99, 82] on input "27927357" at bounding box center [297, 81] width 437 height 7
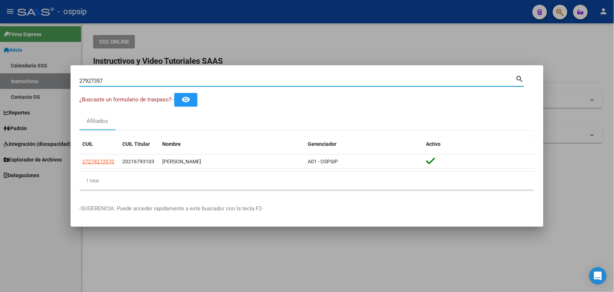
click at [99, 82] on input "27927357" at bounding box center [297, 81] width 437 height 7
type input "93985357"
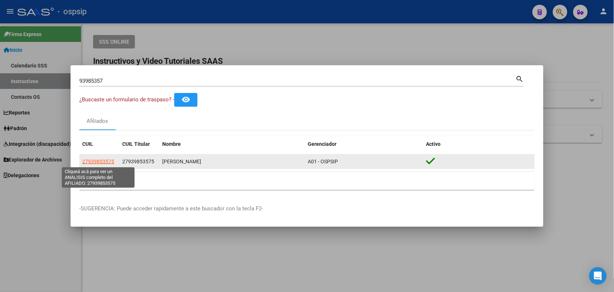
click at [103, 162] on span "27939853575" at bounding box center [98, 161] width 32 height 6
type textarea "27939853575"
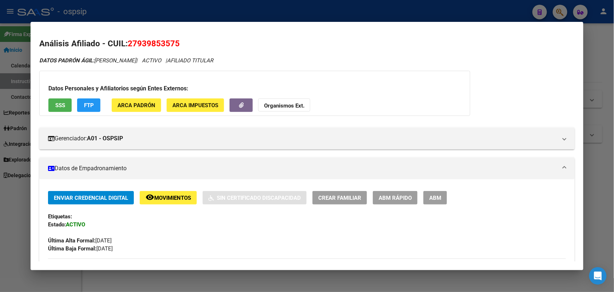
scroll to position [136, 0]
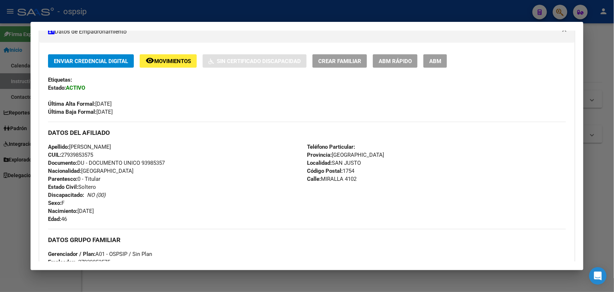
click at [141, 164] on span "Documento: DU - DOCUMENTO UNICO 93985357" at bounding box center [106, 162] width 117 height 7
drag, startPoint x: 141, startPoint y: 164, endPoint x: 119, endPoint y: 191, distance: 34.4
click at [119, 191] on div "Apellido: [PERSON_NAME] CUIL: 27939853575 Documento: DU - DOCUMENTO UNICO 93985…" at bounding box center [177, 183] width 259 height 80
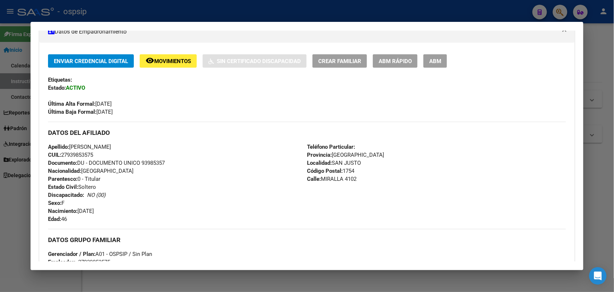
click at [140, 163] on span "Documento: DU - DOCUMENTO UNICO 93985357" at bounding box center [106, 162] width 117 height 7
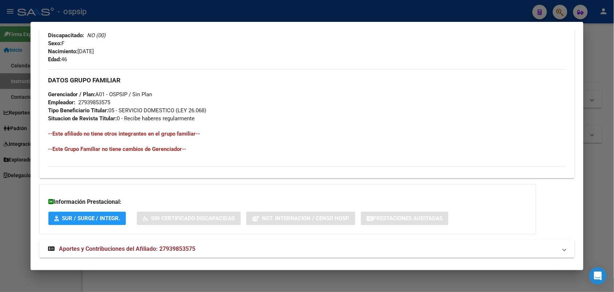
scroll to position [308, 0]
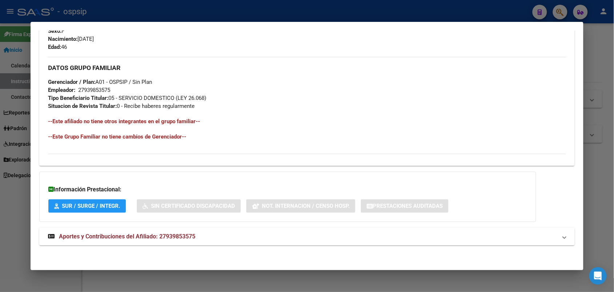
click at [128, 242] on mat-expansion-panel-header "Aportes y Contribuciones del Afiliado: 27939853575" at bounding box center [306, 235] width 535 height 17
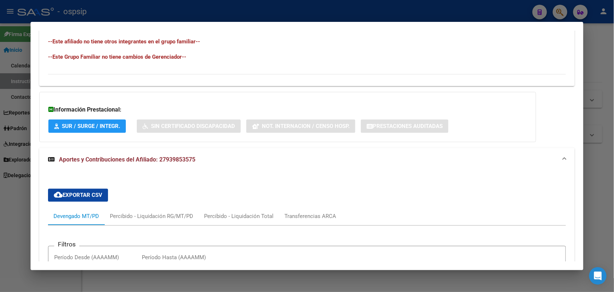
scroll to position [399, 0]
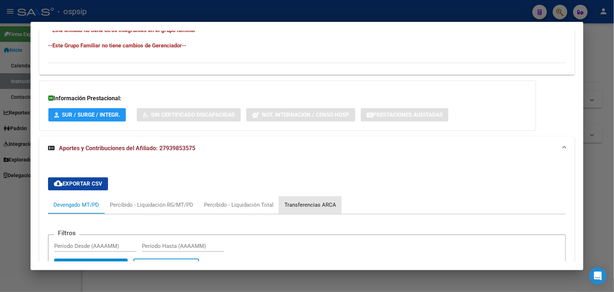
click at [294, 205] on div "Transferencias ARCA" at bounding box center [311, 205] width 52 height 8
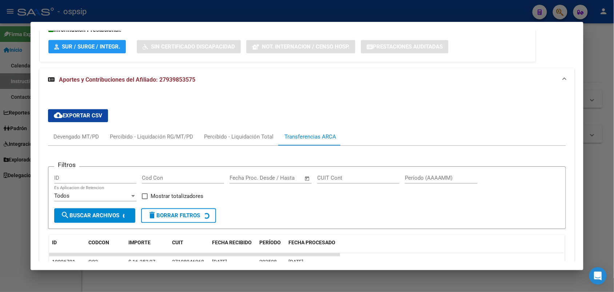
scroll to position [490, 0]
